Goal: Navigation & Orientation: Find specific page/section

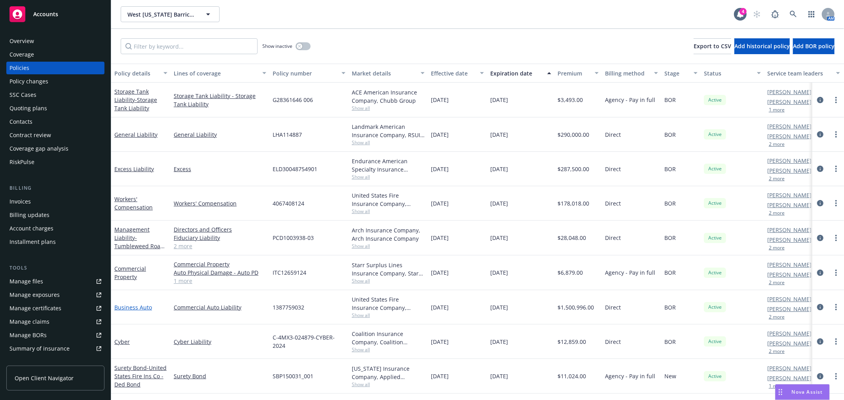
click at [136, 304] on link "Business Auto" at bounding box center [133, 308] width 38 height 8
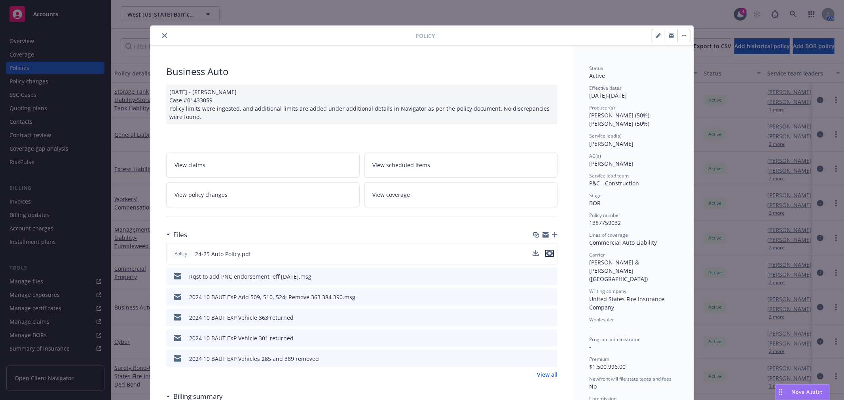
click at [547, 254] on icon "preview file" at bounding box center [549, 254] width 7 height 6
click at [162, 34] on icon "close" at bounding box center [164, 35] width 5 height 5
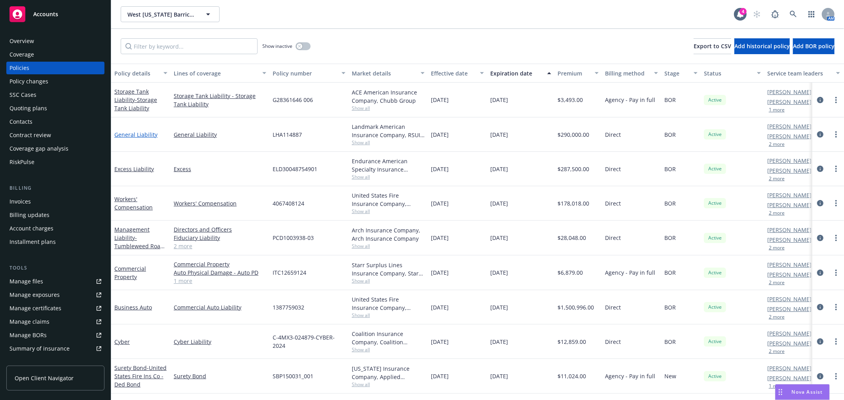
click at [124, 132] on link "General Liability" at bounding box center [135, 135] width 43 height 8
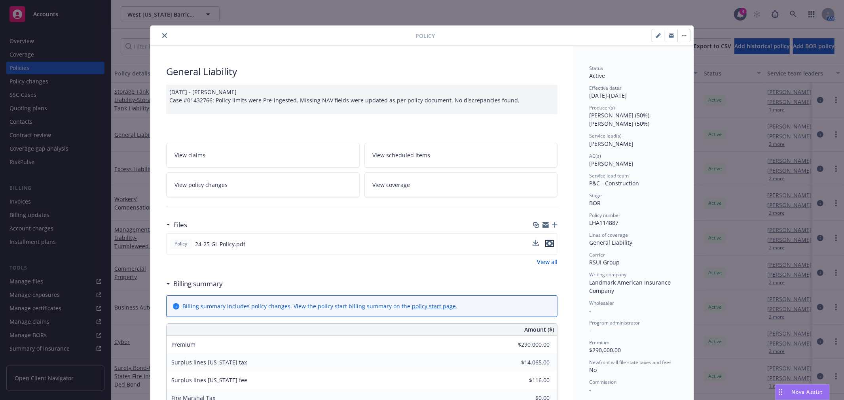
click at [547, 245] on icon "preview file" at bounding box center [549, 244] width 7 height 6
click at [548, 244] on icon "preview file" at bounding box center [549, 244] width 7 height 6
click at [162, 36] on icon "close" at bounding box center [164, 35] width 5 height 5
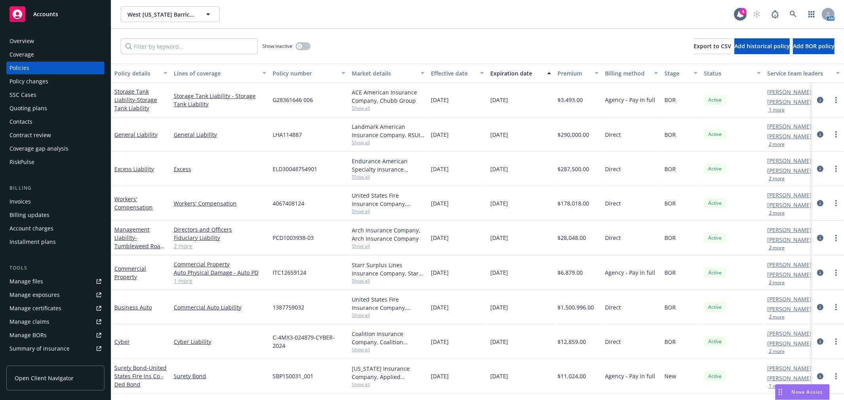
click at [294, 20] on div "West [US_STATE] Barricades, LLC [GEOGRAPHIC_DATA][US_STATE] Barricades, LLC" at bounding box center [427, 14] width 613 height 16
drag, startPoint x: 561, startPoint y: 36, endPoint x: 575, endPoint y: 38, distance: 14.9
click at [561, 36] on div "Show inactive Export to CSV Add historical policy Add BOR policy" at bounding box center [477, 46] width 733 height 35
click at [50, 22] on link "Accounts" at bounding box center [55, 14] width 98 height 22
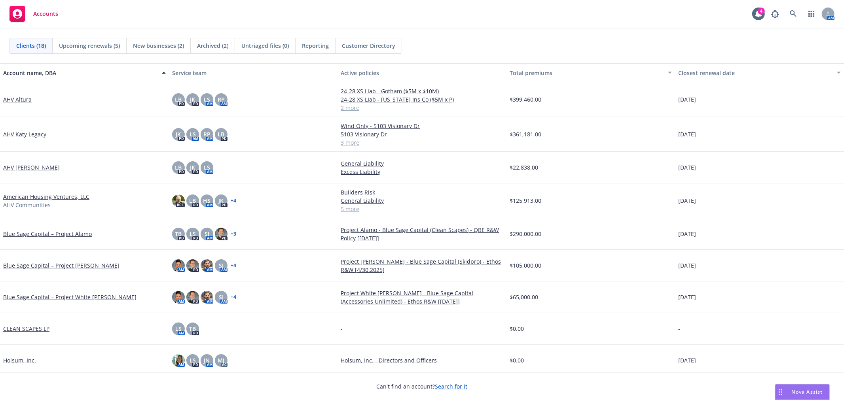
drag, startPoint x: 74, startPoint y: 15, endPoint x: 165, endPoint y: 18, distance: 91.4
click at [165, 18] on div "Accounts 4 AM" at bounding box center [422, 14] width 844 height 28
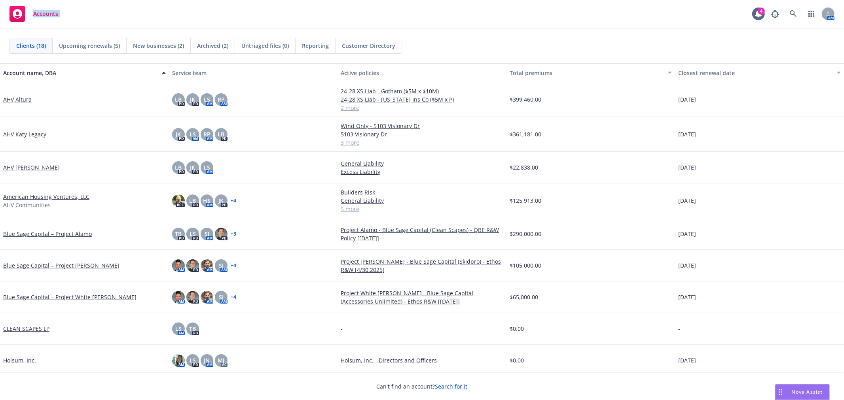
click at [165, 18] on div "Accounts 4 AM" at bounding box center [422, 14] width 844 height 28
click at [154, 22] on div "Accounts 4 AM" at bounding box center [422, 14] width 844 height 28
click at [142, 21] on div "Accounts 4 AM" at bounding box center [422, 14] width 844 height 28
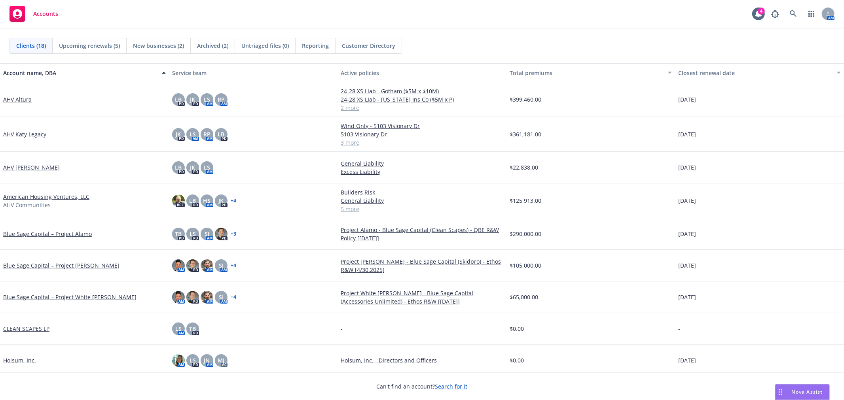
click at [214, 48] on span "Archived (2)" at bounding box center [212, 46] width 31 height 8
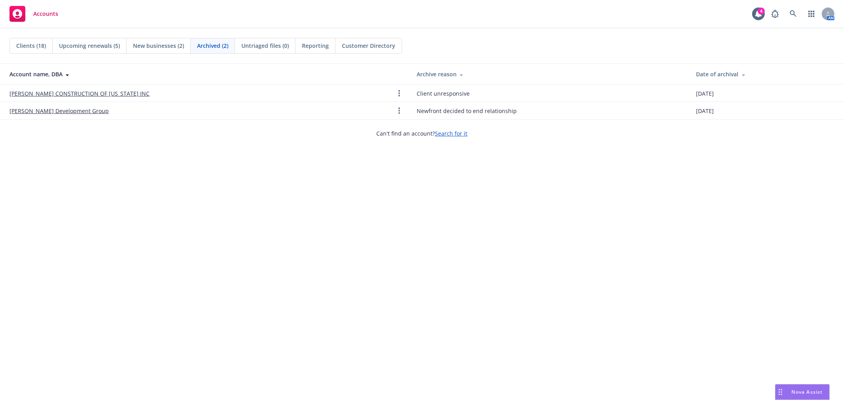
click at [176, 42] on span "New businesses (2)" at bounding box center [158, 46] width 51 height 8
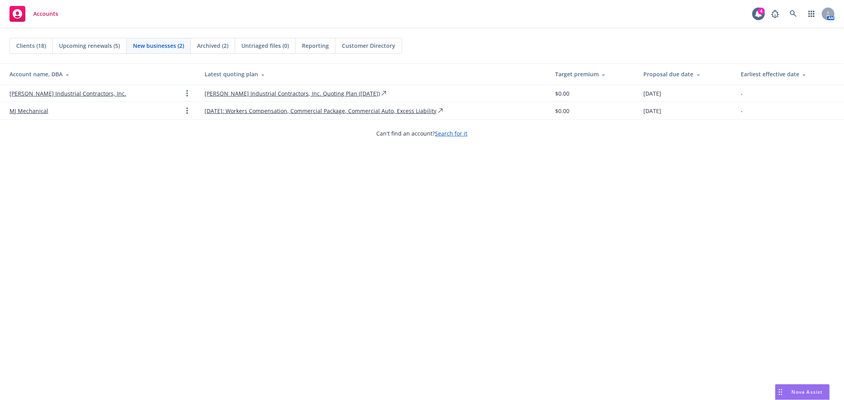
click at [102, 43] on span "Upcoming renewals (5)" at bounding box center [89, 46] width 61 height 8
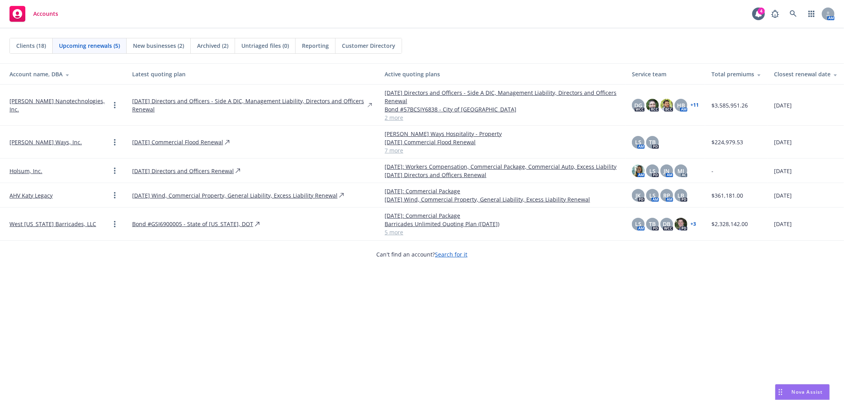
click at [30, 43] on span "Clients (18)" at bounding box center [31, 46] width 30 height 8
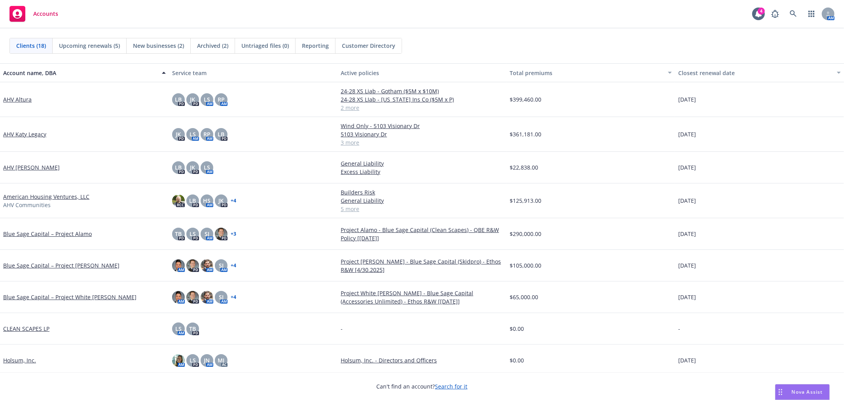
click at [506, 28] on div "Accounts 4 AM" at bounding box center [422, 14] width 844 height 28
drag, startPoint x: 504, startPoint y: 70, endPoint x: 585, endPoint y: 46, distance: 84.6
click at [585, 46] on div "Clients (18) Upcoming renewals (5) New businesses (2) Archived (2) Untriaged fi…" at bounding box center [422, 214] width 844 height 372
